Goal: Information Seeking & Learning: Learn about a topic

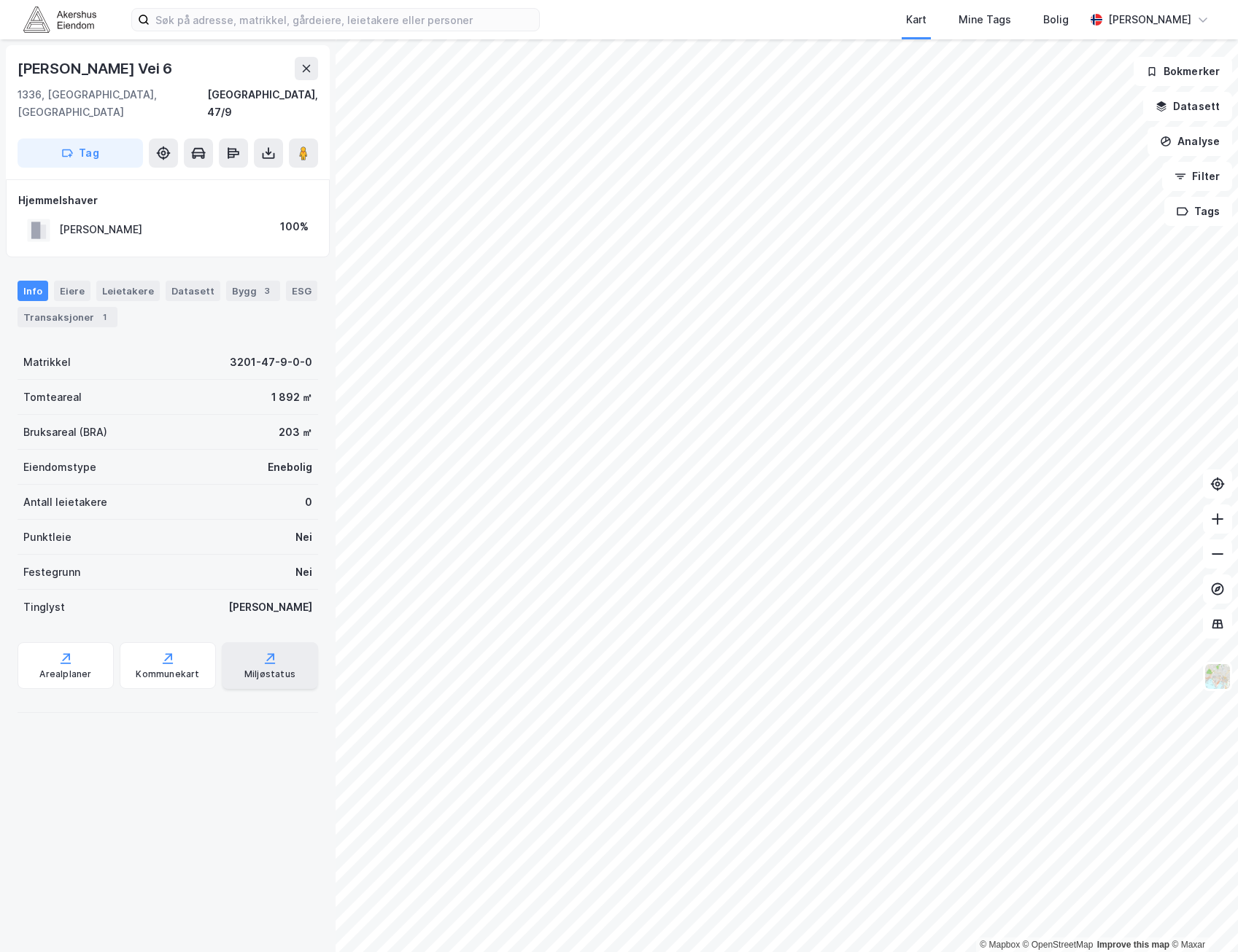
click at [243, 644] on div "© Mapbox © OpenStreetMap Improve this map © Maxar Emma [STREET_ADDRESS] Tag Hje…" at bounding box center [619, 496] width 1238 height 913
